Goal: Task Accomplishment & Management: Use online tool/utility

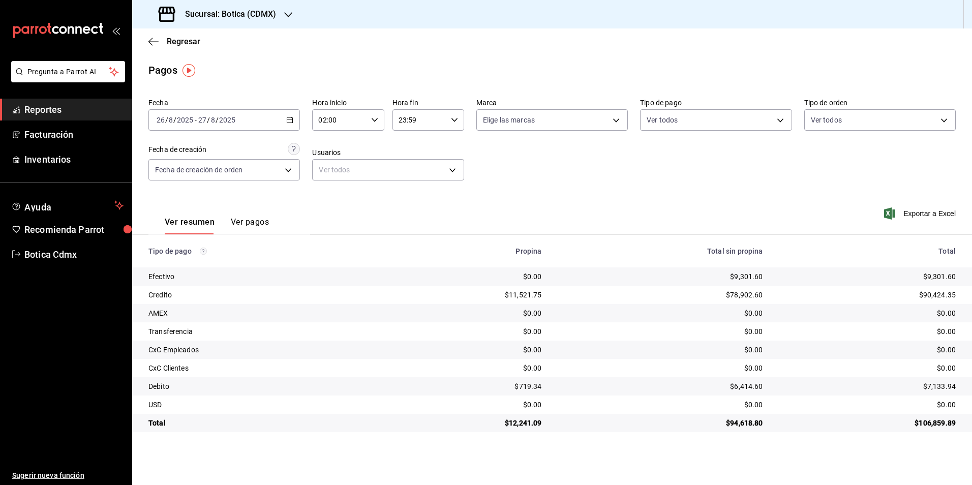
click at [261, 260] on th "Tipo de pago" at bounding box center [259, 251] width 254 height 33
click at [51, 110] on span "Reportes" at bounding box center [73, 110] width 99 height 14
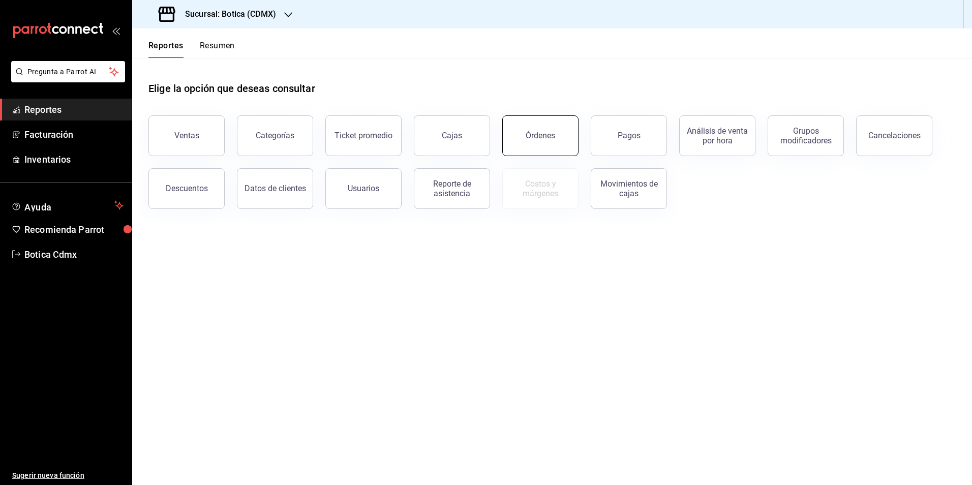
click at [552, 143] on button "Órdenes" at bounding box center [540, 135] width 76 height 41
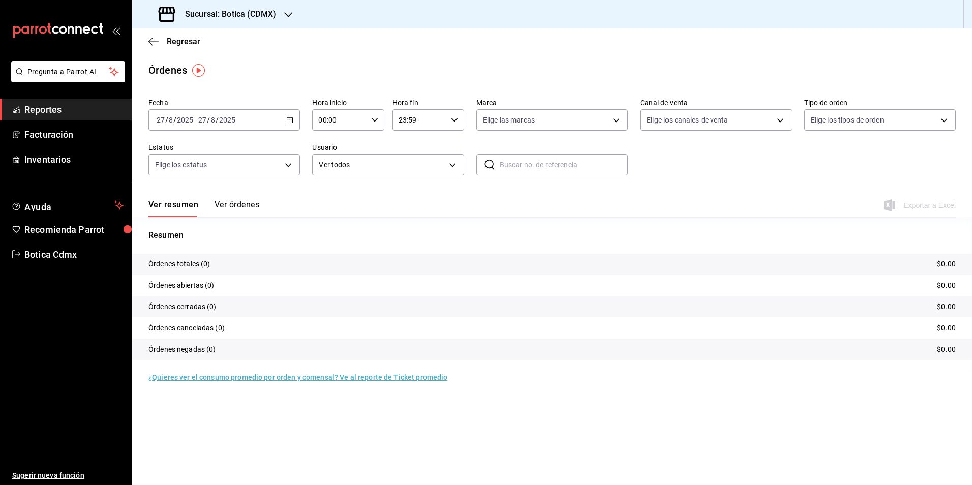
click at [287, 118] on \(Stroke\) "button" at bounding box center [290, 120] width 6 height 6
drag, startPoint x: 338, startPoint y: 308, endPoint x: 348, endPoint y: 300, distance: 11.9
click at [339, 308] on tr "Órdenes cerradas (0) $0.00" at bounding box center [552, 306] width 840 height 21
click at [455, 163] on body "Pregunta a Parrot AI Reportes Facturación Inventarios Ayuda Recomienda Parrot B…" at bounding box center [486, 242] width 972 height 485
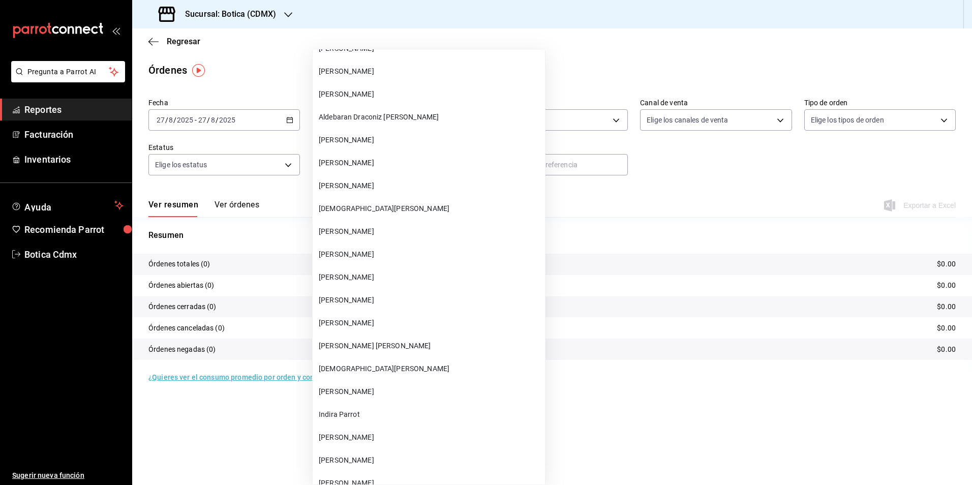
scroll to position [5286, 0]
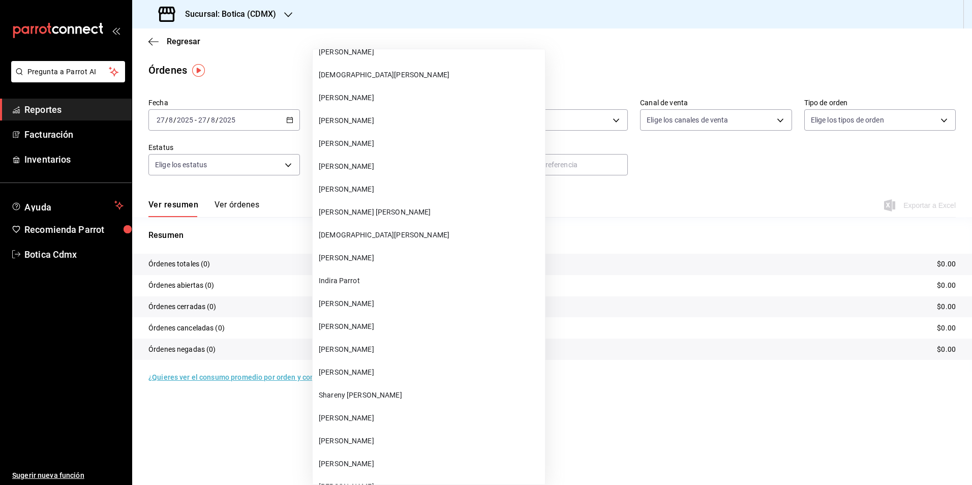
click at [381, 329] on span "XIMENA PADILLA GUAZOZON" at bounding box center [430, 326] width 222 height 11
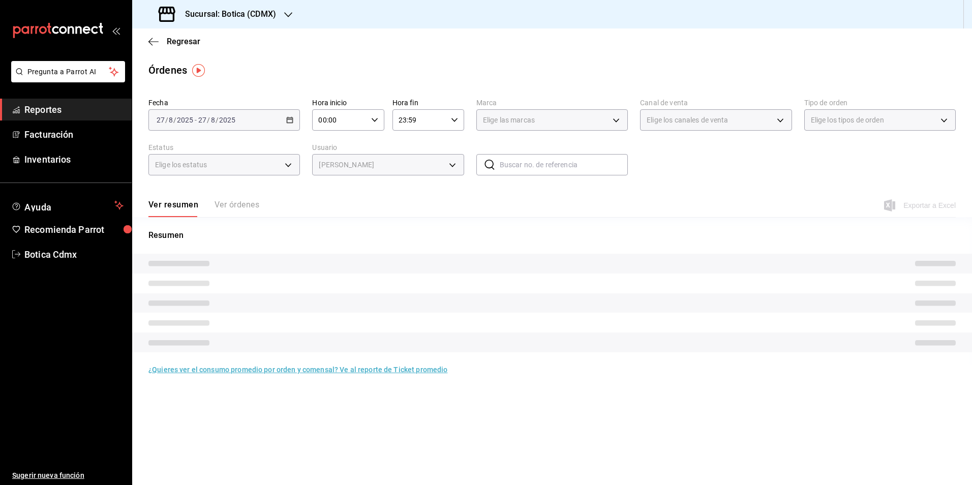
type input "e5fbbb82-21dc-4e97-877f-c5f26019e0f8"
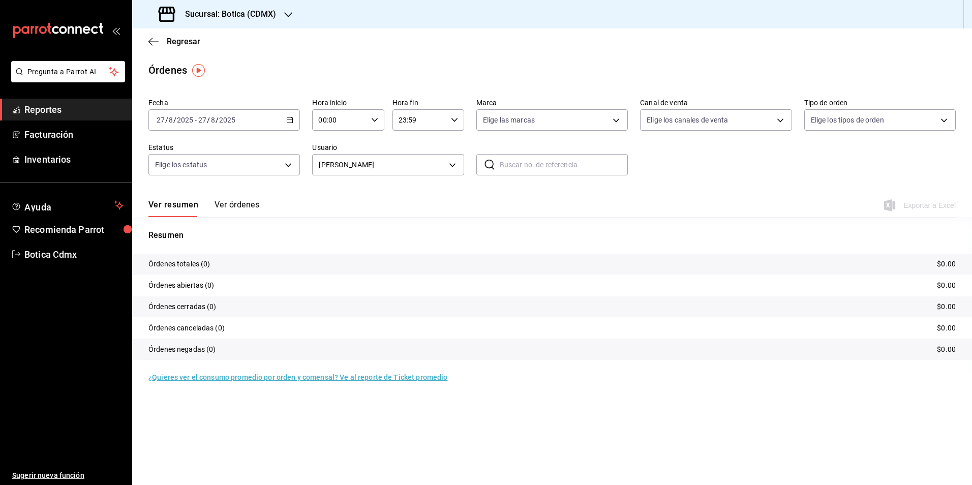
click at [287, 121] on \(Stroke\) "button" at bounding box center [290, 120] width 6 height 6
click at [192, 267] on span "Rango de fechas" at bounding box center [196, 265] width 79 height 11
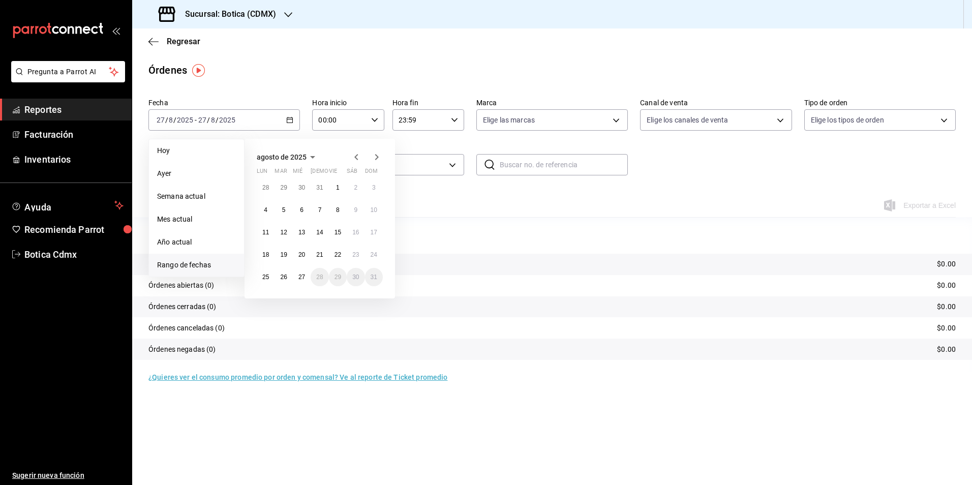
click at [355, 156] on icon "button" at bounding box center [356, 157] width 12 height 12
click at [265, 188] on abbr "30" at bounding box center [265, 191] width 7 height 7
click at [376, 296] on button "6" at bounding box center [374, 299] width 18 height 18
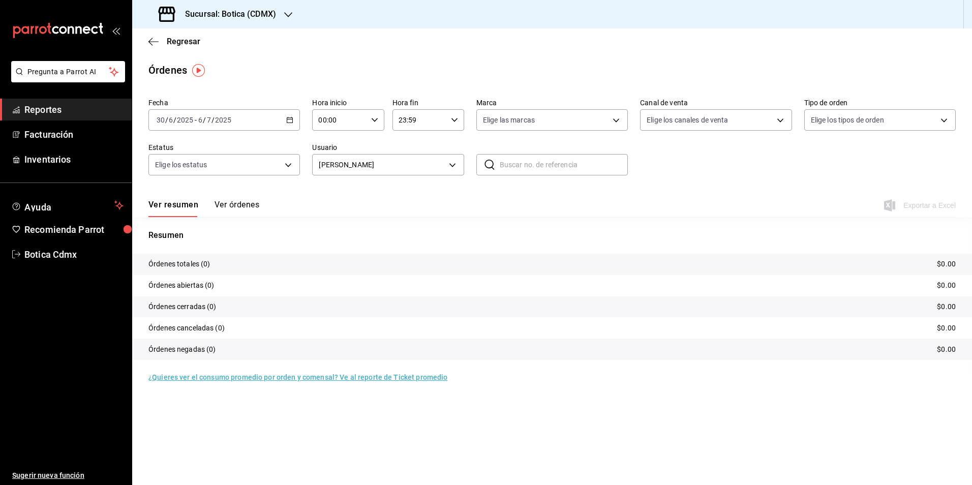
click at [289, 121] on icon "button" at bounding box center [289, 119] width 7 height 7
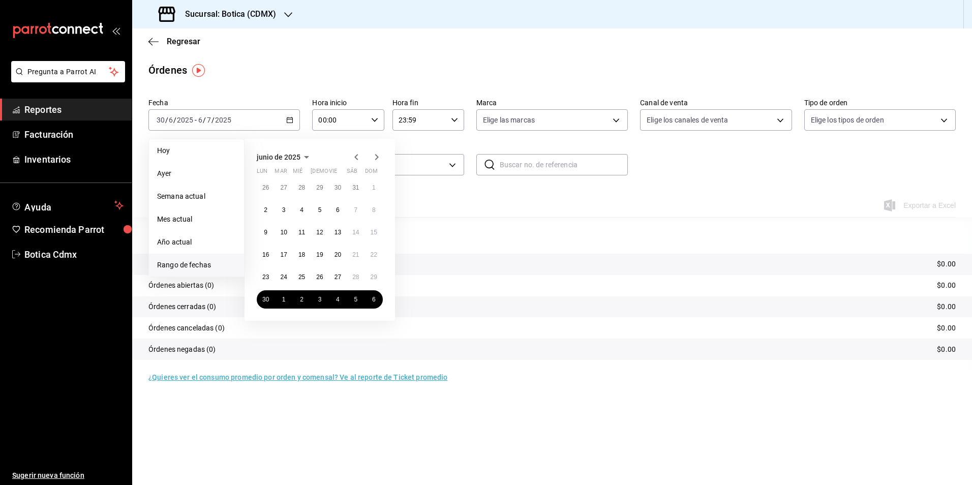
click at [380, 156] on icon "button" at bounding box center [376, 157] width 12 height 12
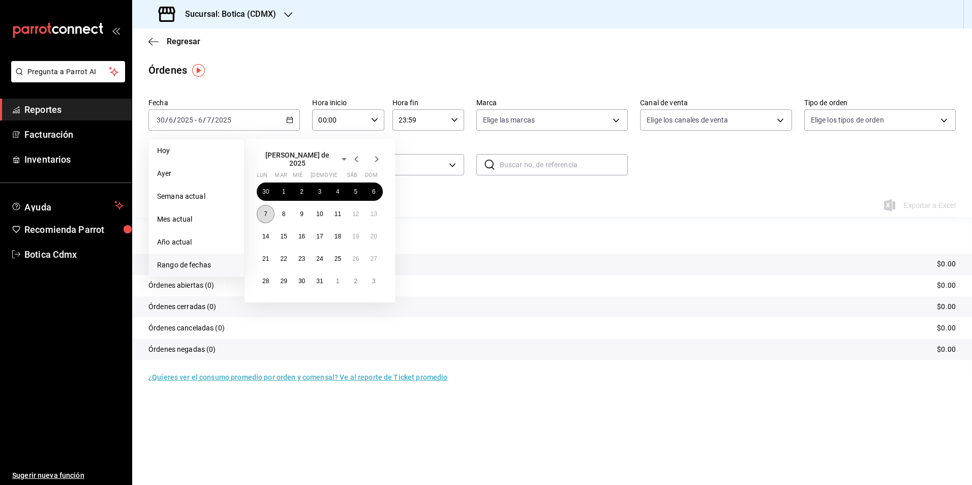
click at [267, 210] on abbr "7" at bounding box center [266, 213] width 4 height 7
click at [377, 212] on button "13" at bounding box center [374, 214] width 18 height 18
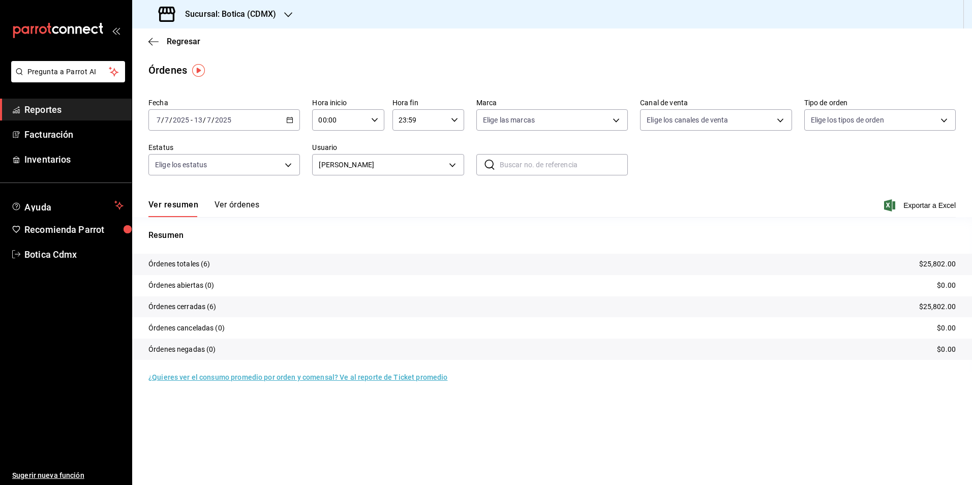
click at [292, 116] on div "2025-07-07 7 / 7 / 2025 - 2025-07-13 13 / 7 / 2025" at bounding box center [223, 119] width 151 height 21
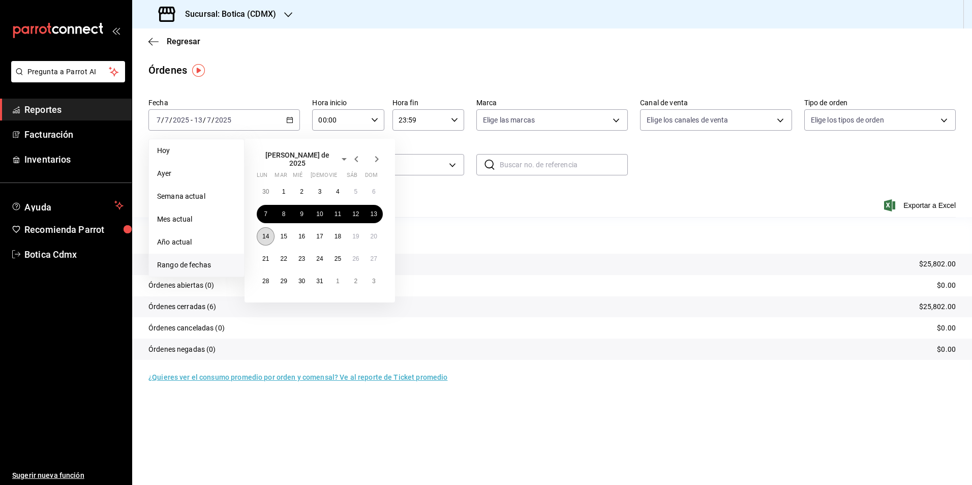
click at [267, 234] on abbr "14" at bounding box center [265, 236] width 7 height 7
click at [374, 235] on abbr "20" at bounding box center [373, 236] width 7 height 7
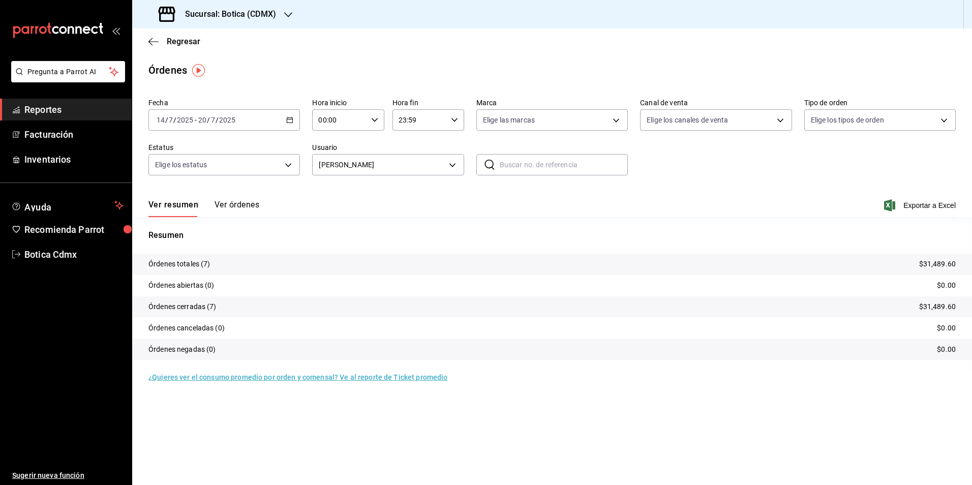
click at [288, 121] on icon "button" at bounding box center [289, 119] width 7 height 7
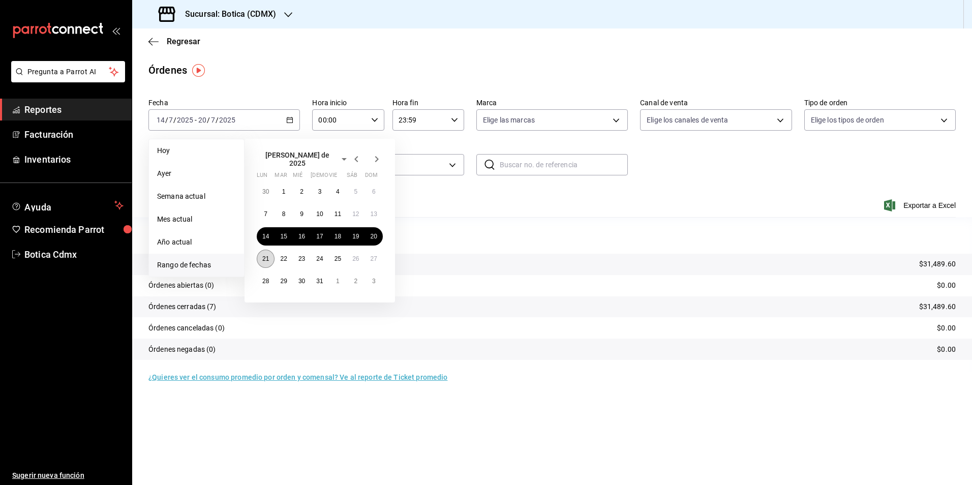
click at [263, 255] on abbr "21" at bounding box center [265, 258] width 7 height 7
click at [372, 260] on button "27" at bounding box center [374, 259] width 18 height 18
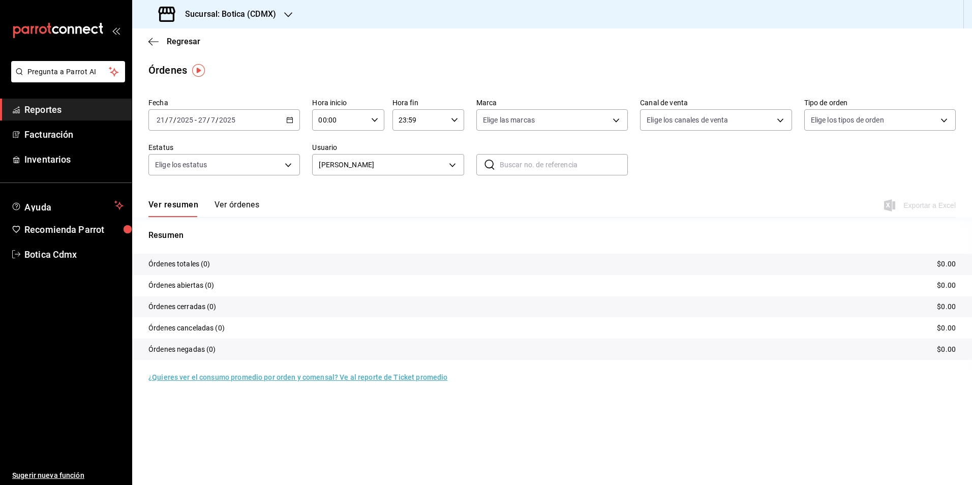
click at [291, 122] on \(Stroke\) "button" at bounding box center [290, 120] width 6 height 6
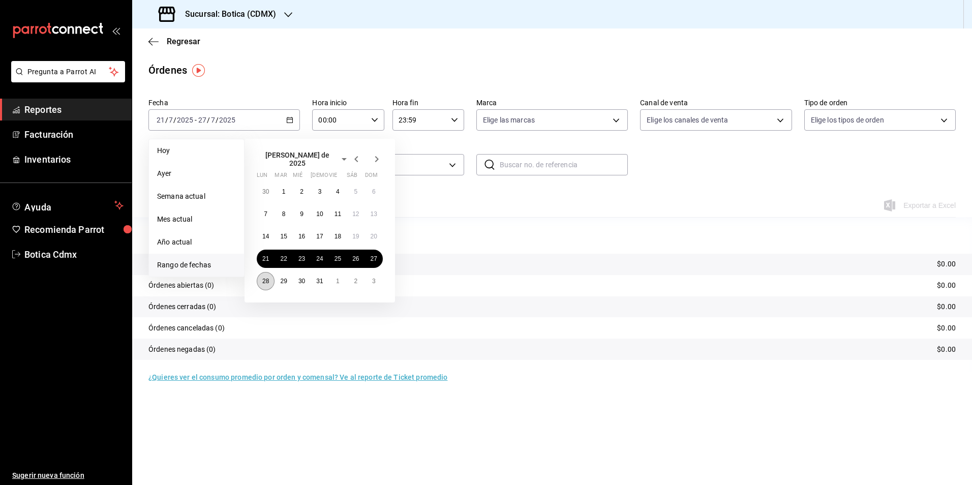
click at [261, 281] on button "28" at bounding box center [266, 281] width 18 height 18
click at [372, 279] on abbr "3" at bounding box center [374, 280] width 4 height 7
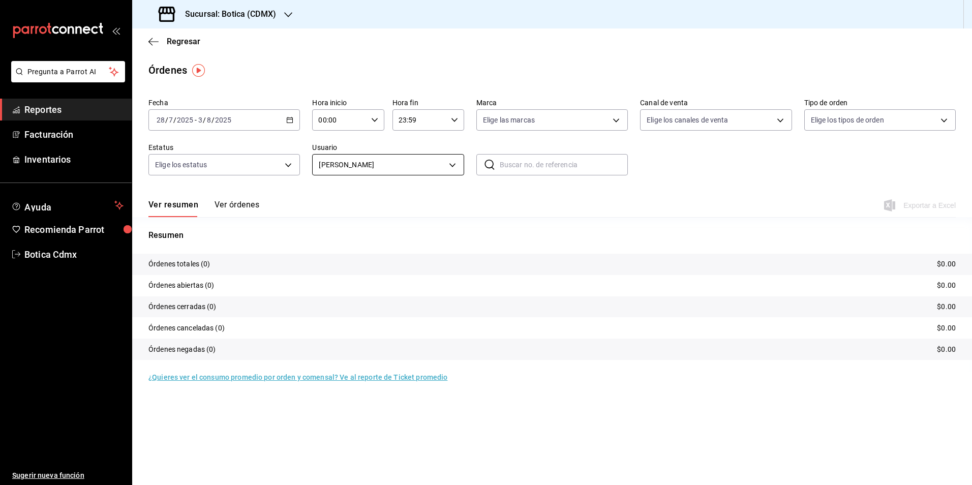
click at [456, 166] on body "Pregunta a Parrot AI Reportes Facturación Inventarios Ayuda Recomienda Parrot B…" at bounding box center [486, 242] width 972 height 485
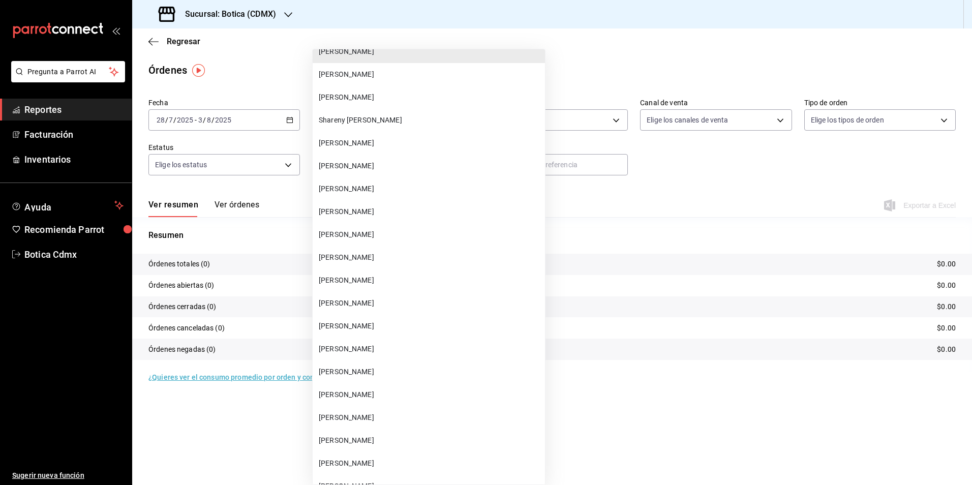
scroll to position [5600, 0]
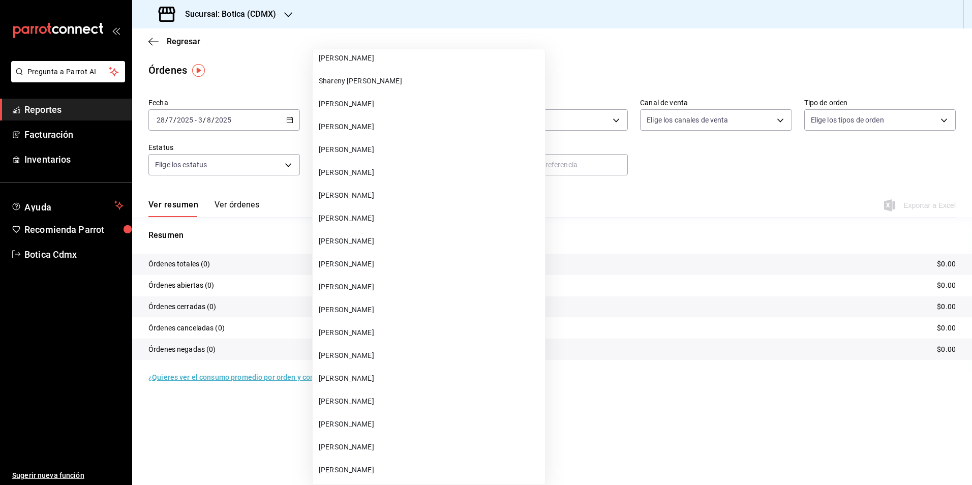
click at [608, 336] on div at bounding box center [486, 242] width 972 height 485
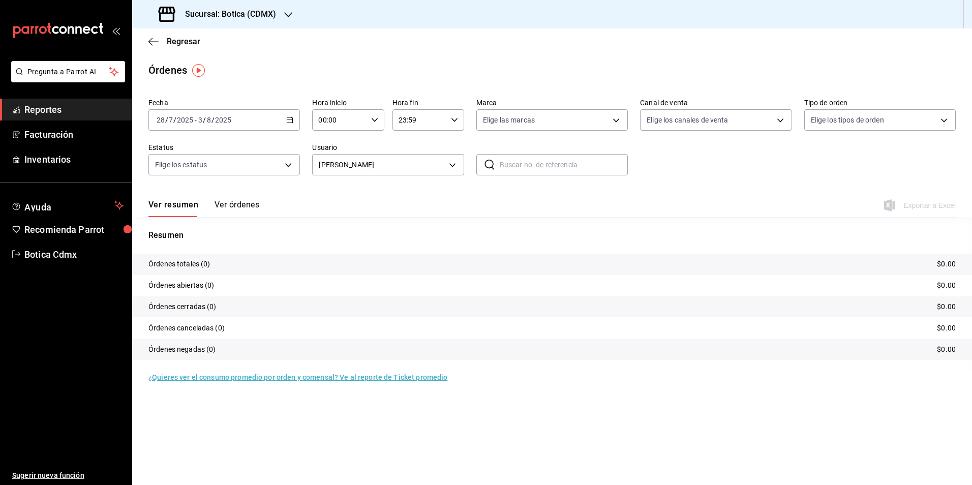
click at [44, 108] on span "Reportes" at bounding box center [73, 110] width 99 height 14
